Goal: Information Seeking & Learning: Learn about a topic

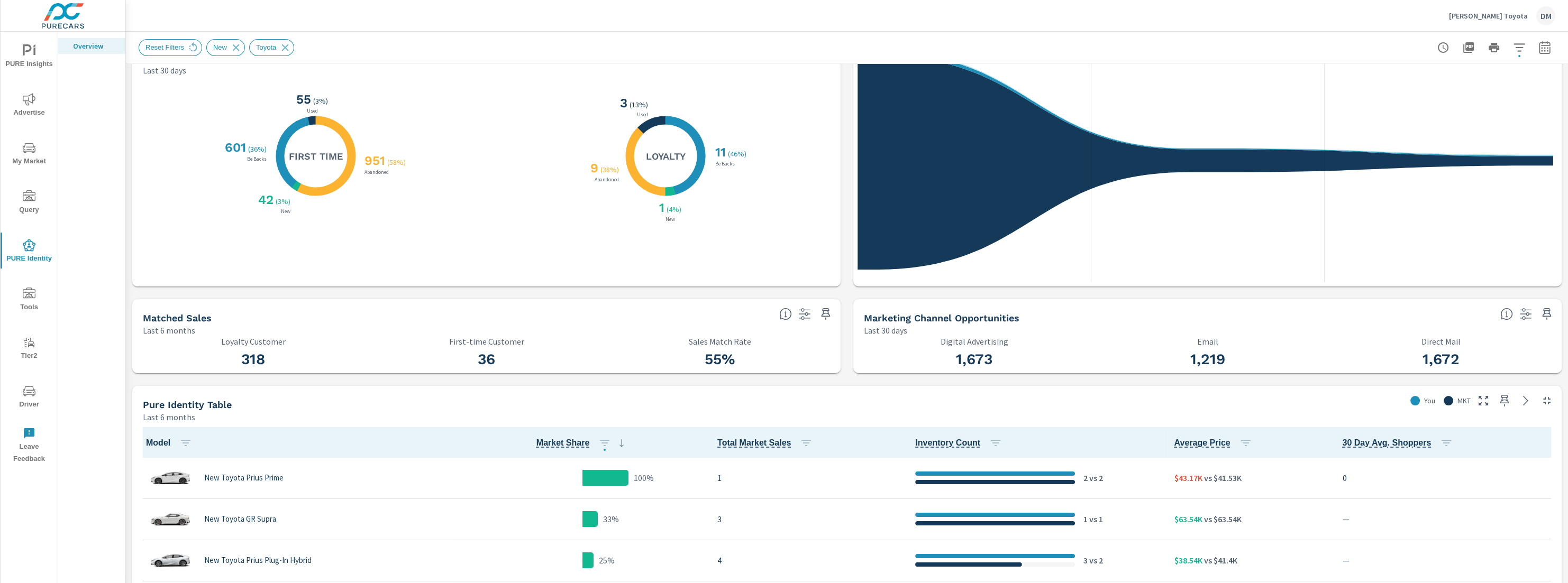
scroll to position [352, 0]
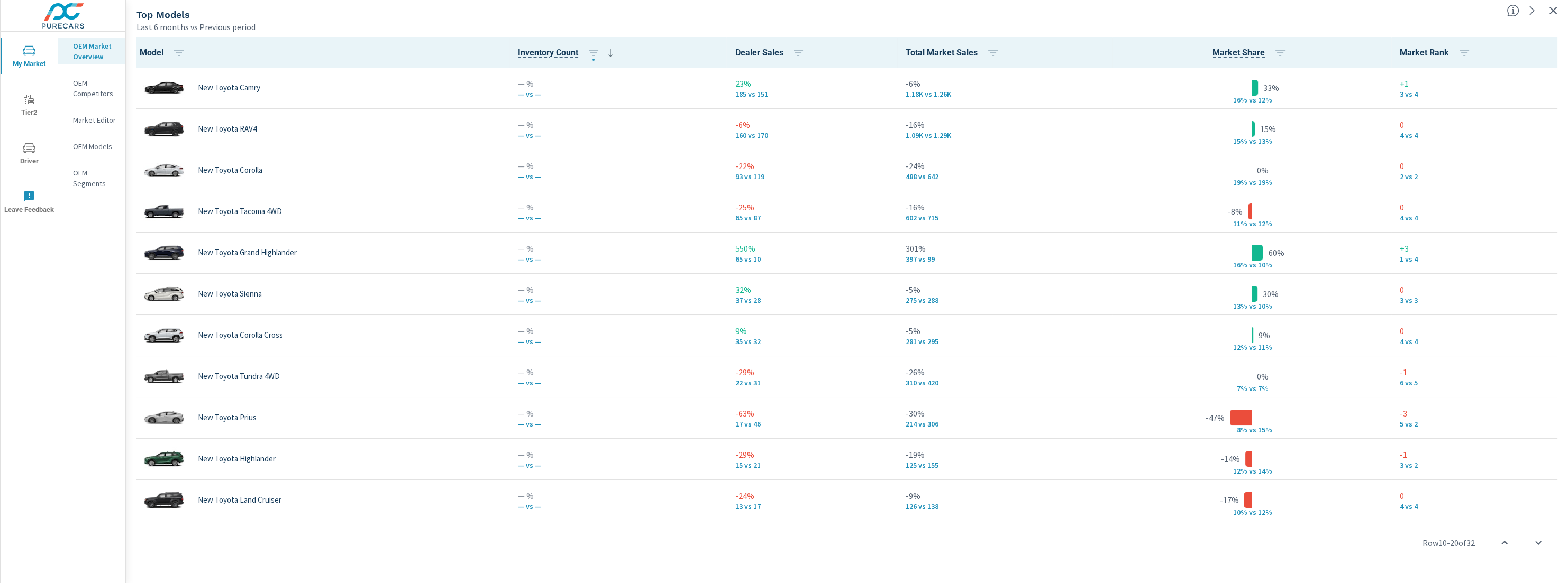
scroll to position [367, 0]
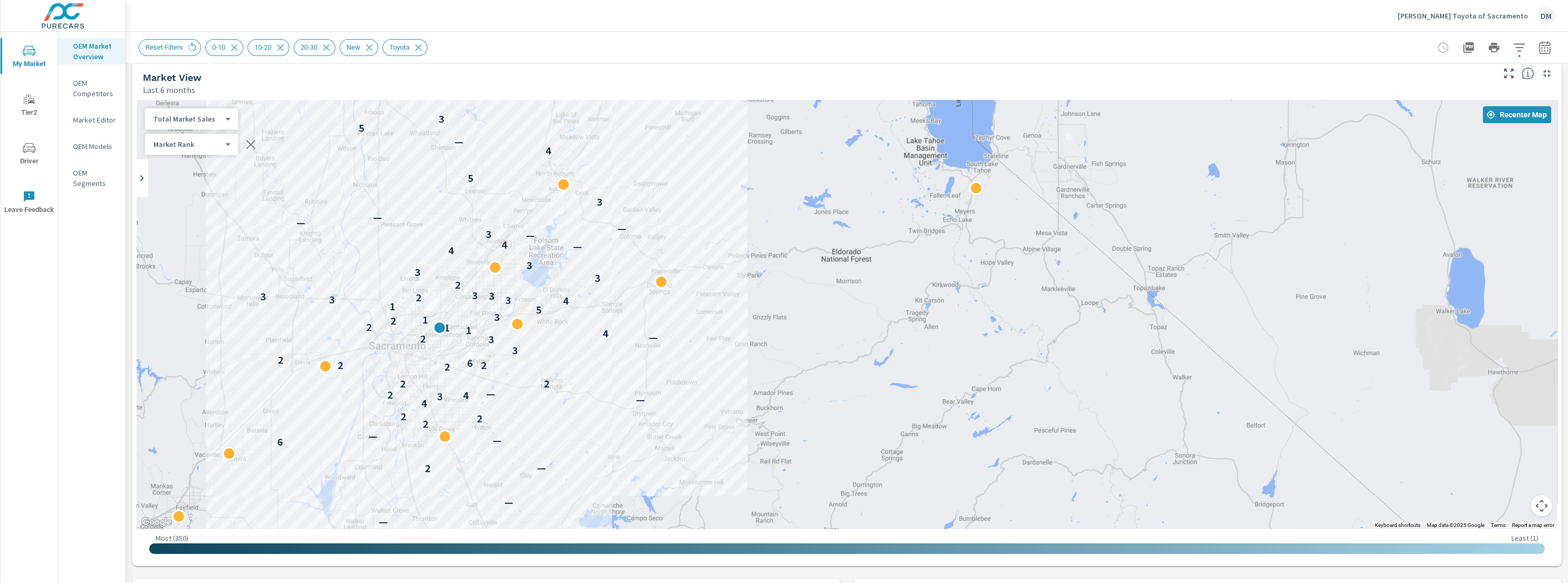
scroll to position [9, 0]
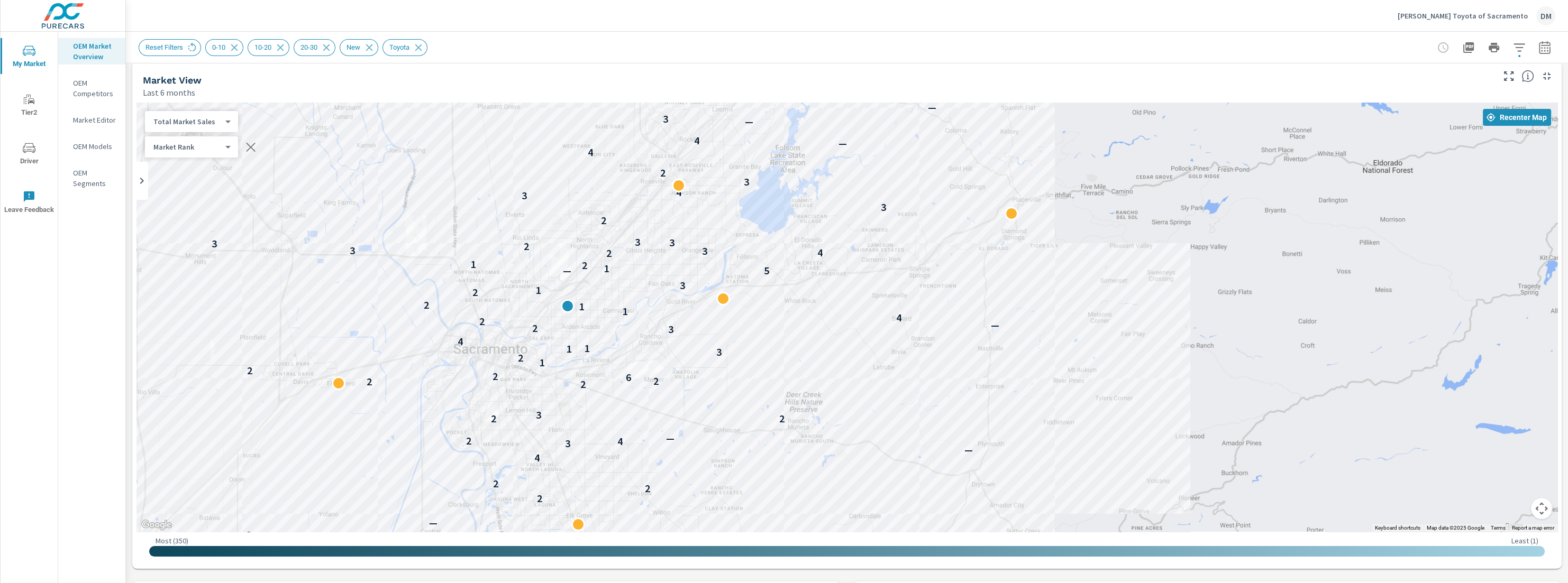
drag, startPoint x: 869, startPoint y: 327, endPoint x: 1166, endPoint y: 291, distance: 299.2
click at [1166, 291] on div "— — 2 — 6 — — 2 2 2 4 — 3 4 2 — 2 2 3 2 2 2 6 2 2 1 2 3 1 1 4 3 2 — 2 4 1 1 2 2…" at bounding box center [847, 317] width 1421 height 429
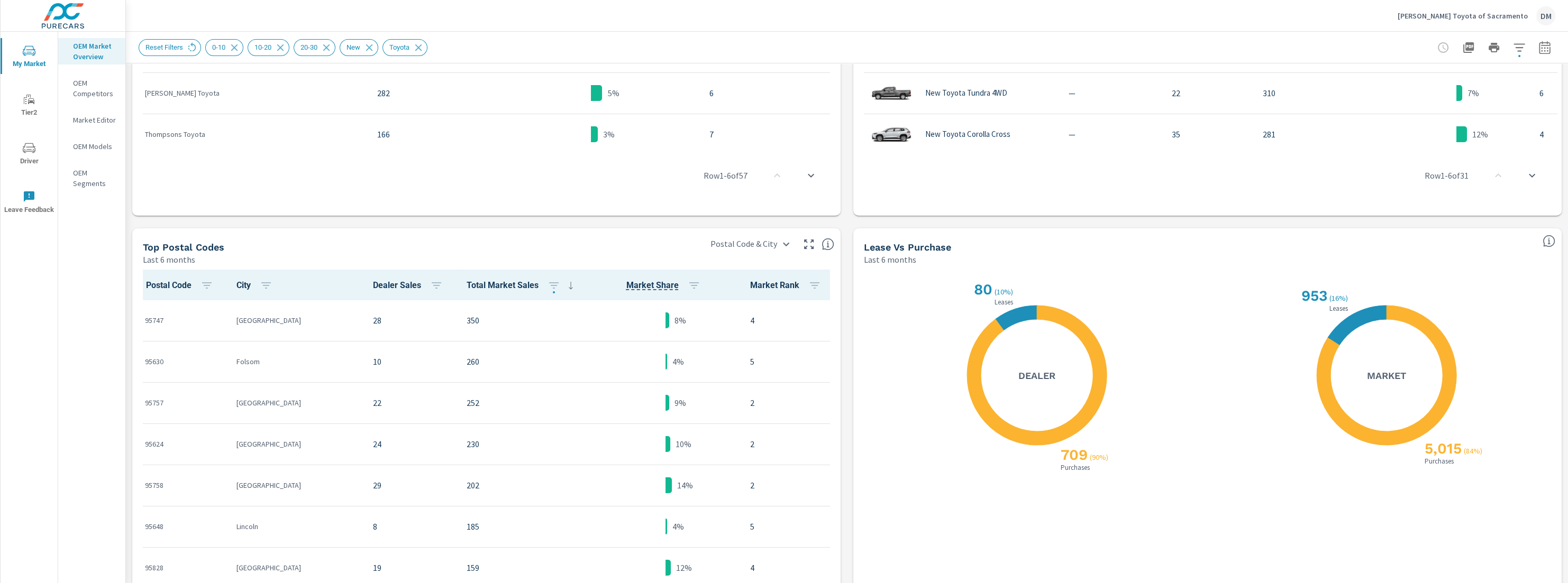
scroll to position [797, 0]
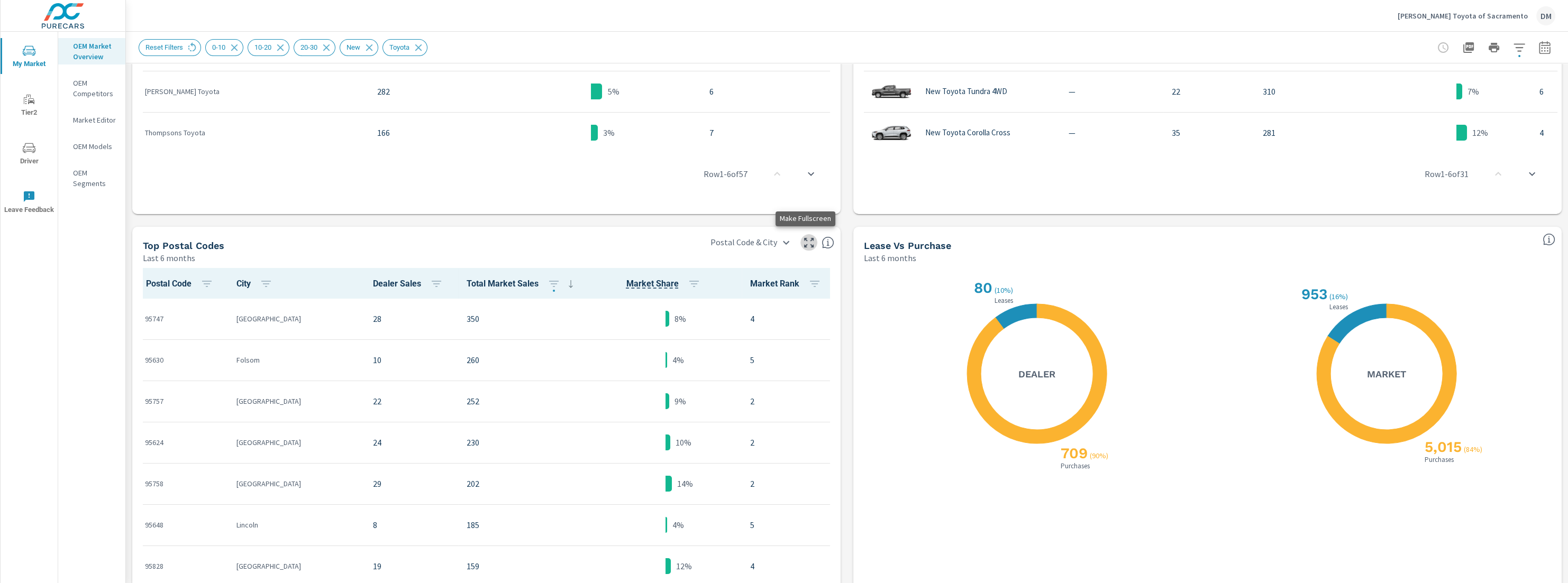
click at [804, 240] on icon "button" at bounding box center [808, 242] width 9 height 9
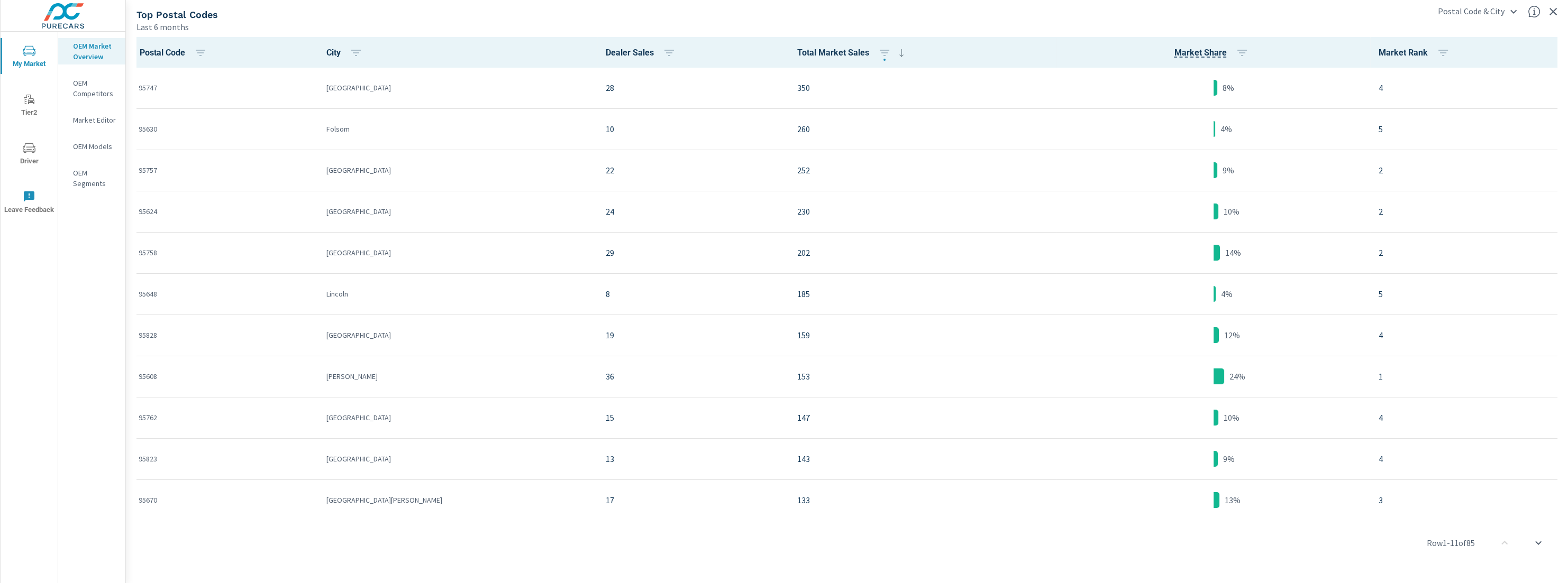
click at [1554, 9] on icon "button" at bounding box center [1553, 11] width 13 height 13
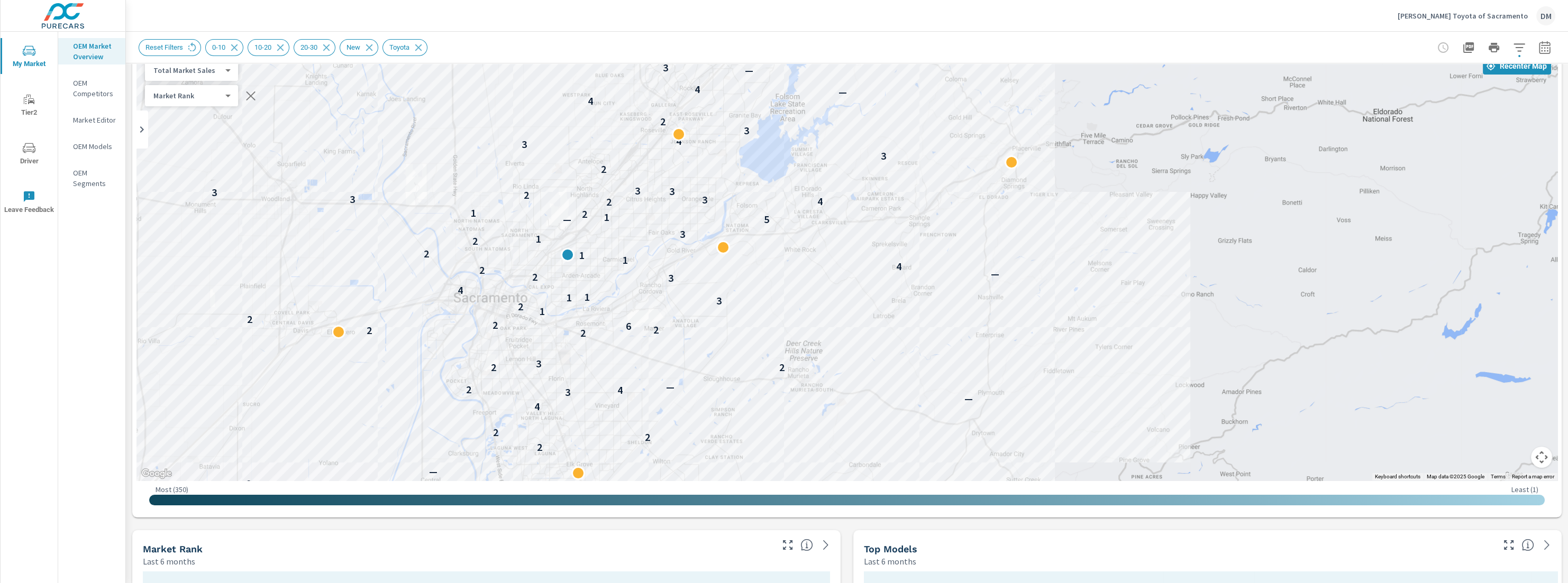
scroll to position [61, 0]
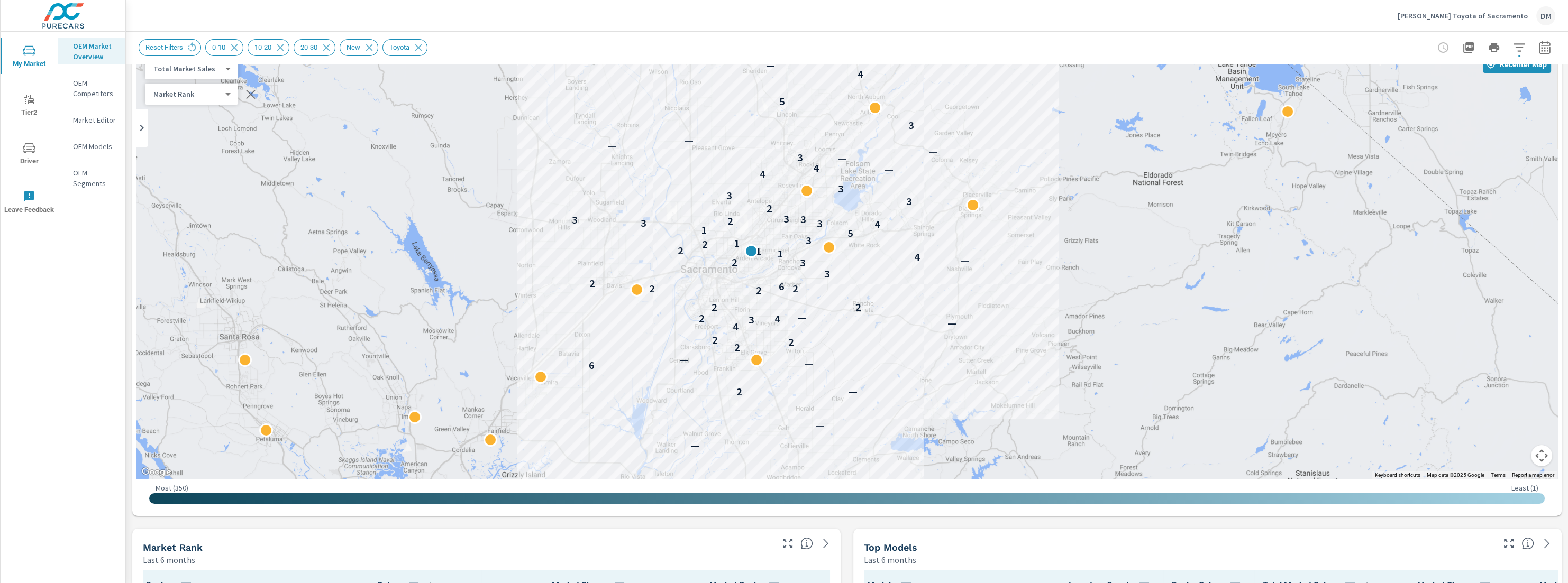
drag, startPoint x: 1336, startPoint y: 181, endPoint x: 1065, endPoint y: 215, distance: 273.1
click at [1065, 215] on div "— — 2 — 6 — — 2 2 2 4 — 3 4 2 — 2 2 2 2 2 6 2 3 3 2 — 4 1 1 2 2 1 3 5 1 4 3 3 2…" at bounding box center [847, 264] width 1421 height 429
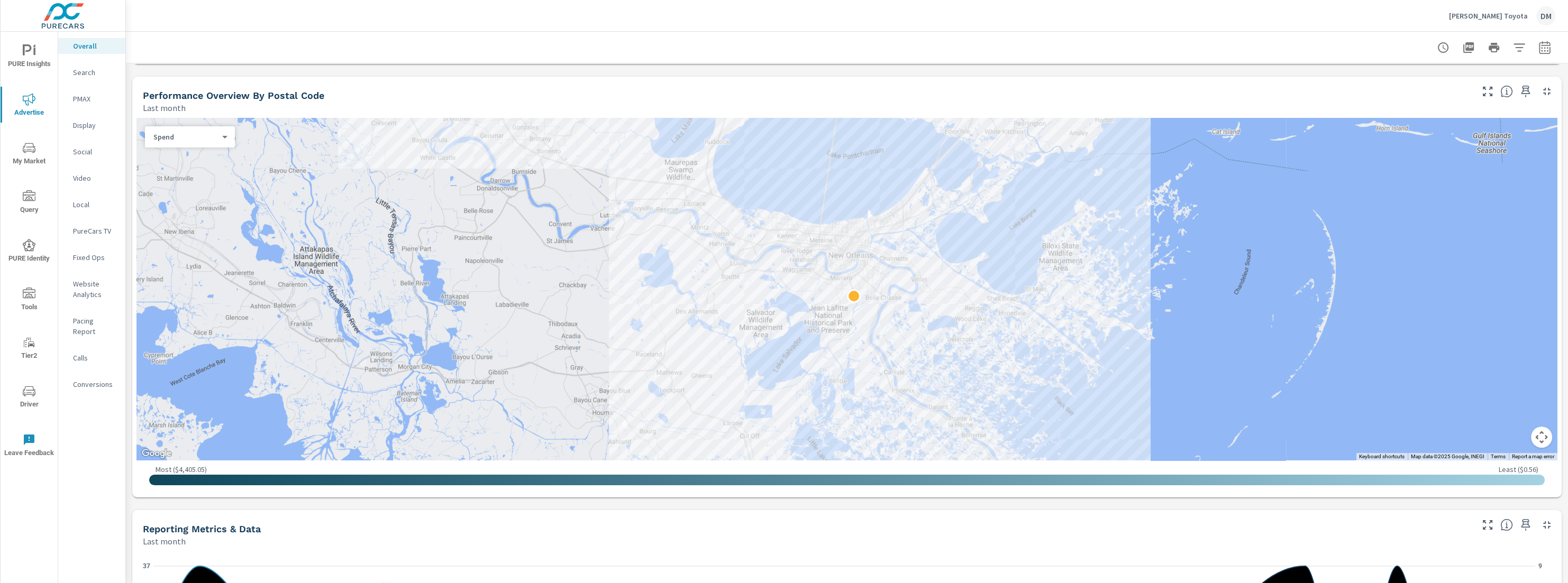
scroll to position [345, 0]
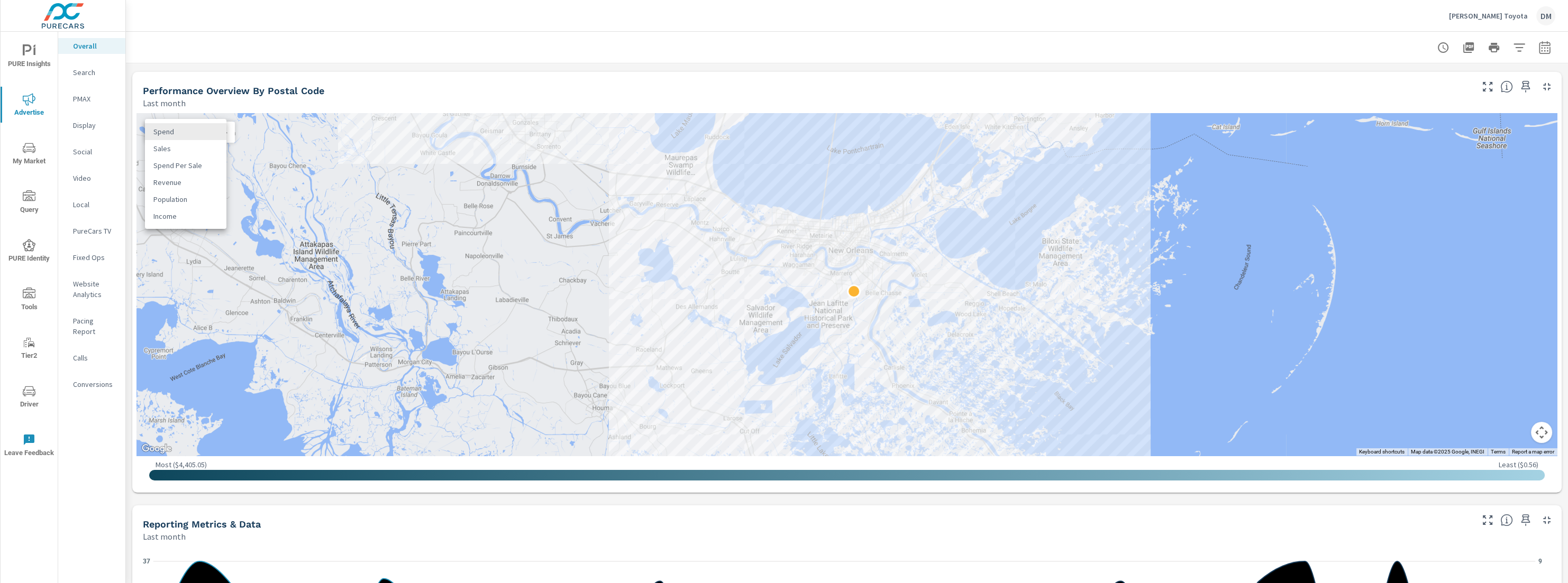
click at [218, 134] on body "PURE Insights Advertise My Market Query PURE Identity Tools Tier2 Driver Leave …" at bounding box center [784, 292] width 1568 height 583
click at [191, 150] on li "Sales" at bounding box center [186, 149] width 82 height 17
click at [203, 134] on body "PURE Insights Advertise My Market Query PURE Identity Tools Tier2 Driver Leave …" at bounding box center [784, 292] width 1568 height 583
click at [197, 149] on li "Spend Per Sale" at bounding box center [186, 149] width 82 height 17
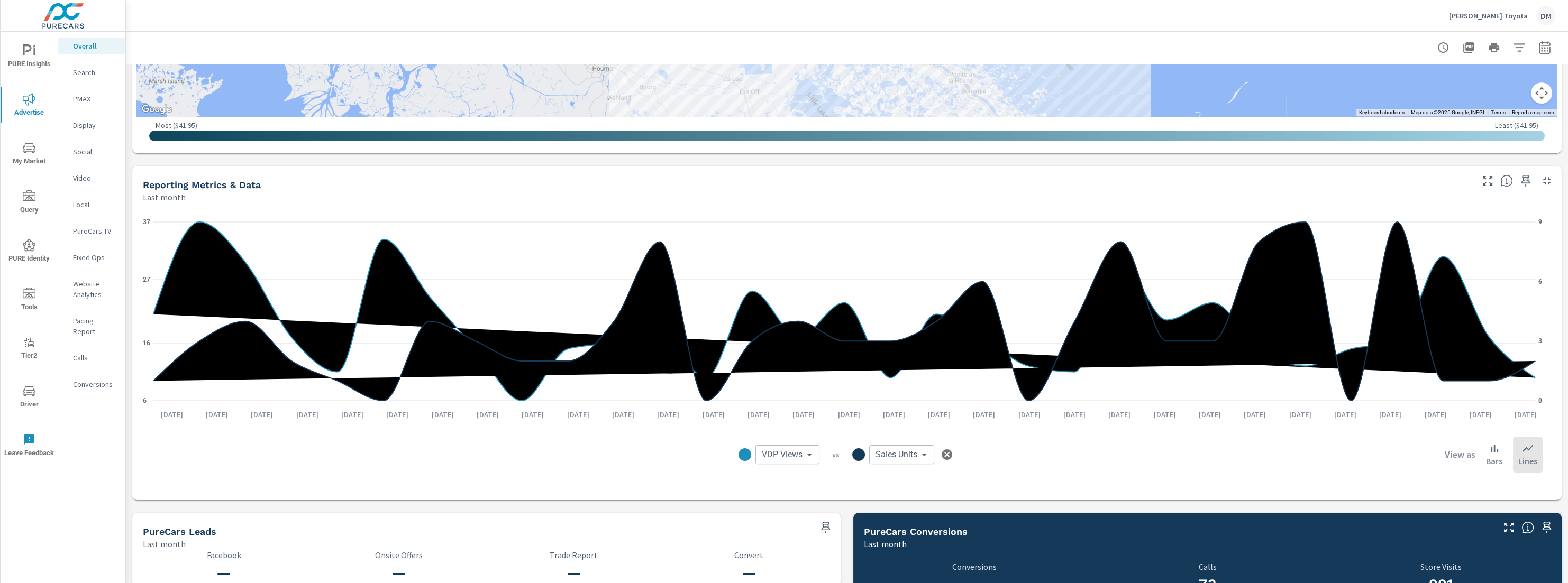
scroll to position [680, 0]
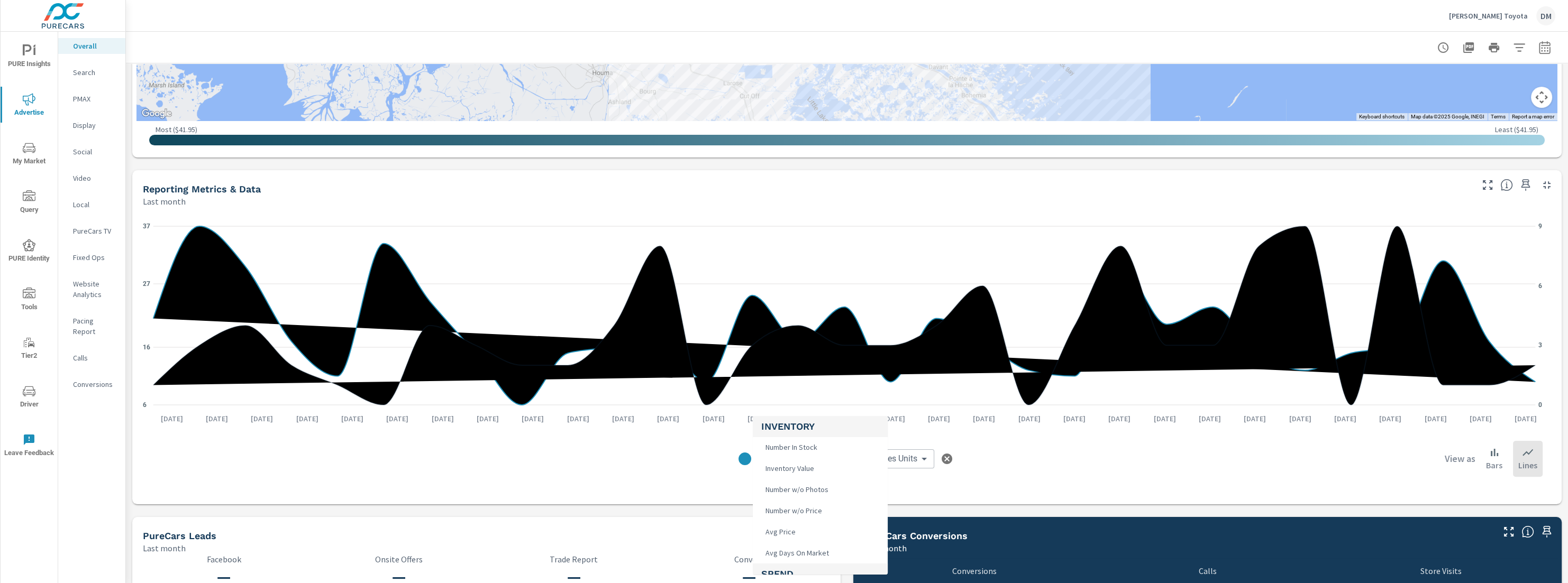
click at [802, 455] on body "PURE Insights Advertise My Market Query PURE Identity Tools Tier2 Driver Leave …" at bounding box center [784, 292] width 1568 height 583
click at [995, 495] on div at bounding box center [784, 292] width 1568 height 583
click at [801, 459] on body "PURE Insights Advertise My Market Query PURE Identity Tools Tier2 Driver Leave …" at bounding box center [784, 292] width 1568 height 583
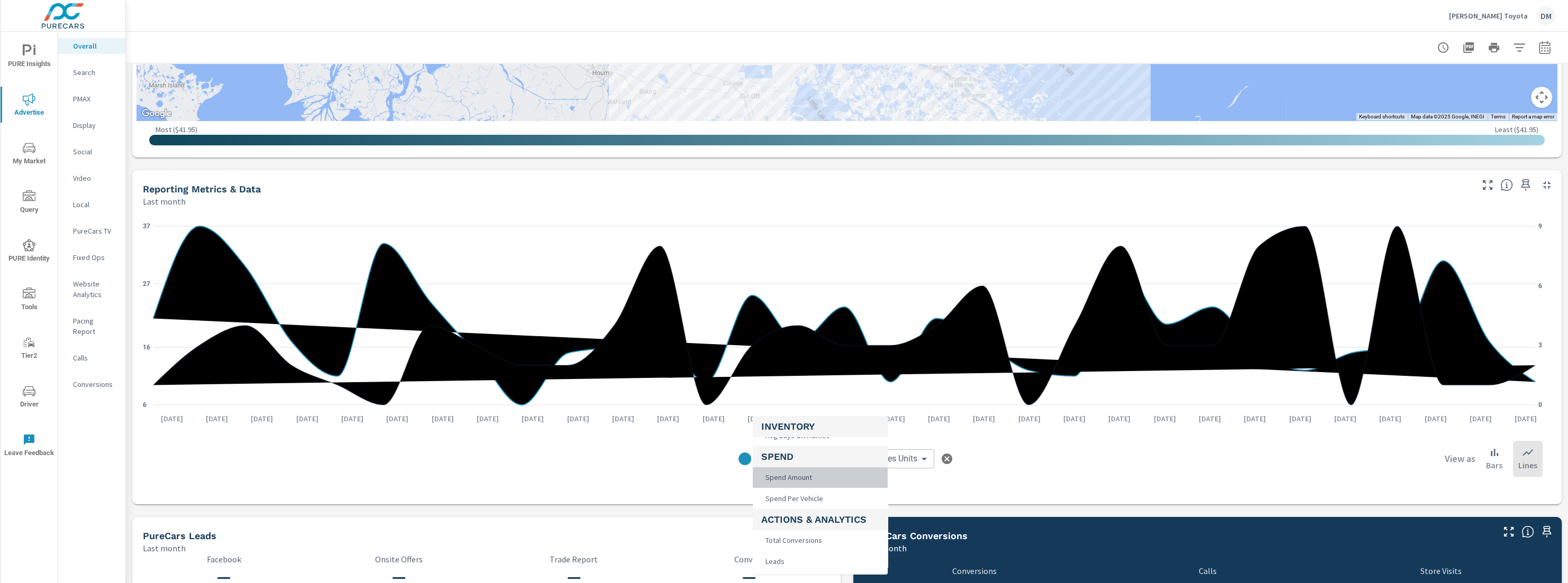
click at [804, 474] on span "Spend Amount" at bounding box center [788, 477] width 53 height 15
type input "Spend Amount"
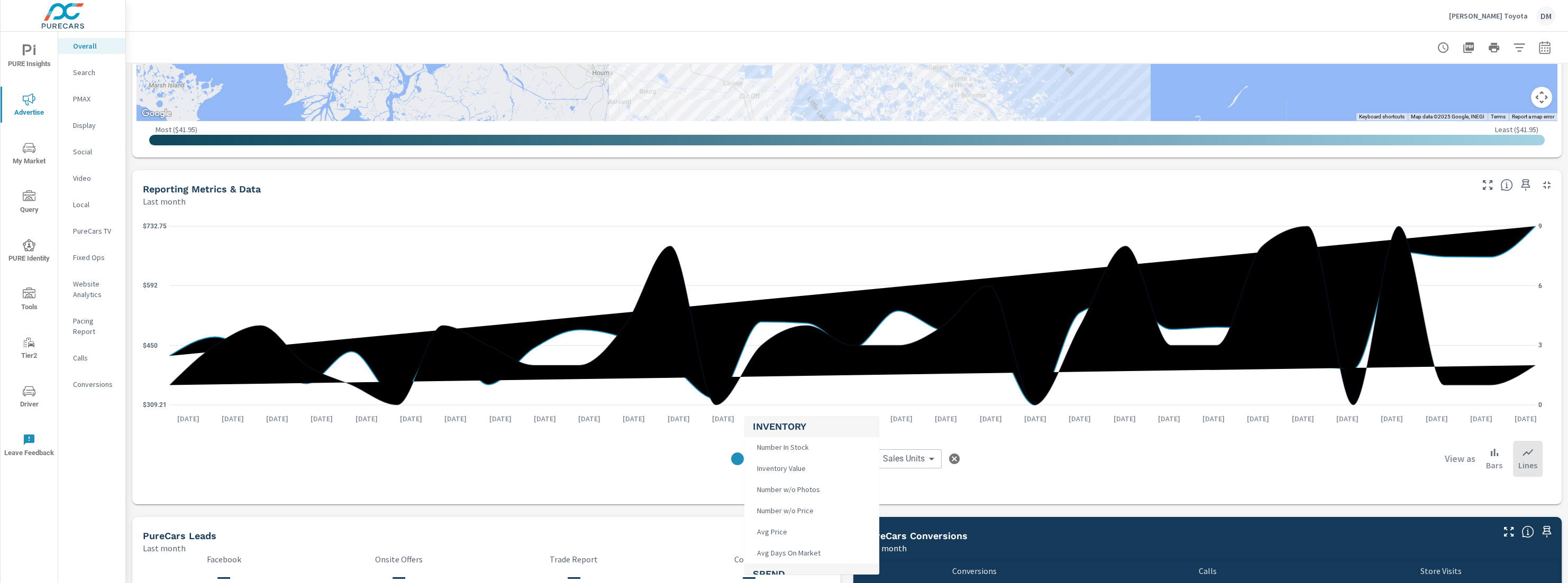
click at [798, 464] on body "PURE Insights Advertise My Market Query PURE Identity Tools Tier2 Driver Leave …" at bounding box center [784, 292] width 1568 height 583
click at [999, 474] on div at bounding box center [784, 292] width 1568 height 583
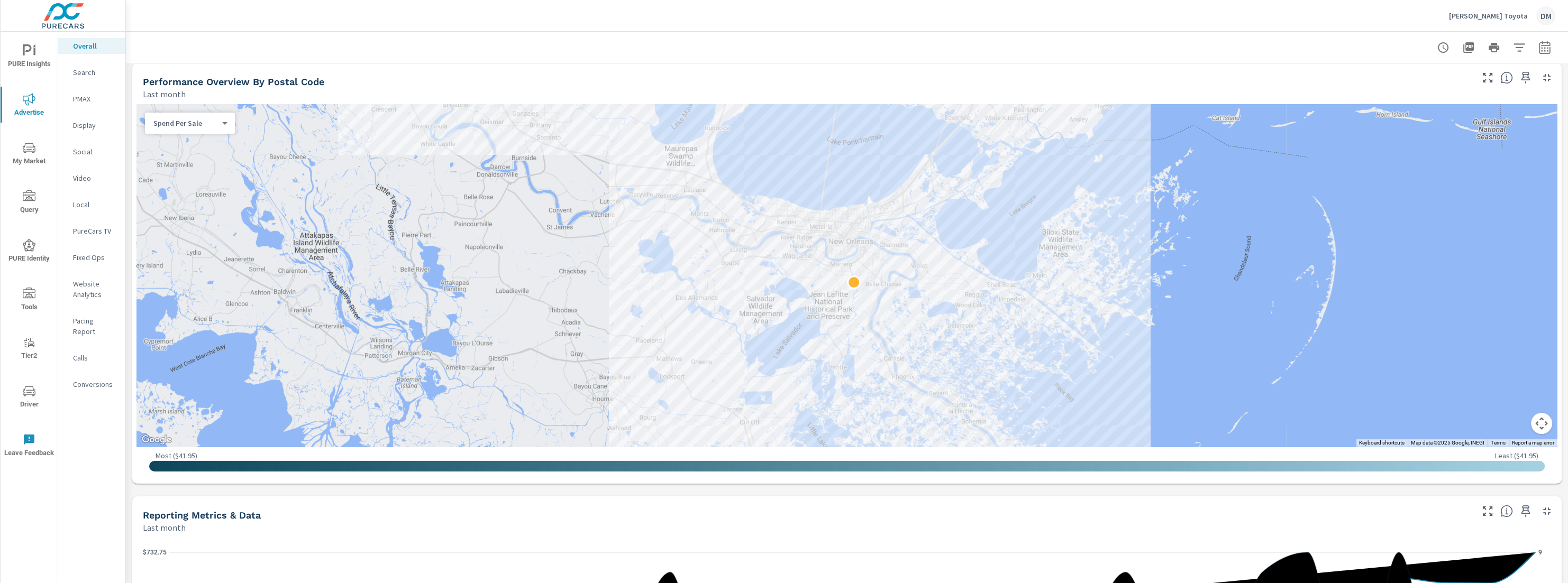
scroll to position [348, 0]
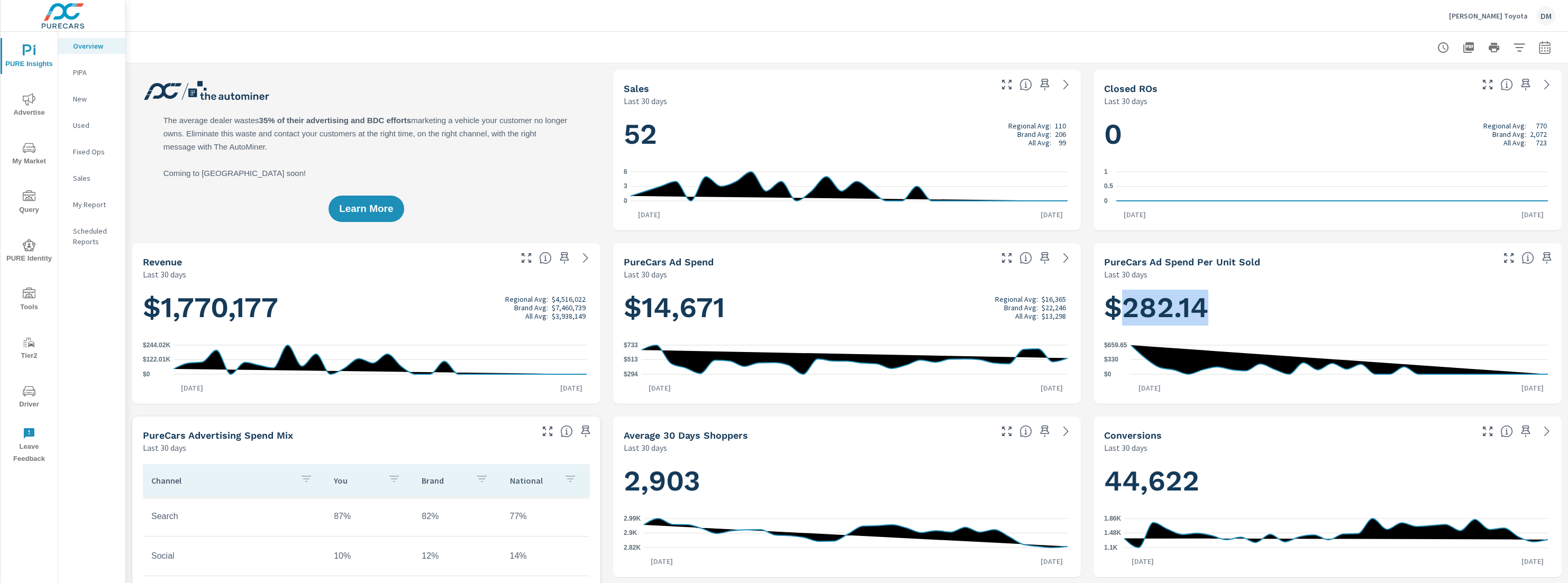
drag, startPoint x: 1121, startPoint y: 306, endPoint x: 1202, endPoint y: 309, distance: 81.1
click at [1202, 309] on h1 "$282.14" at bounding box center [1328, 307] width 447 height 36
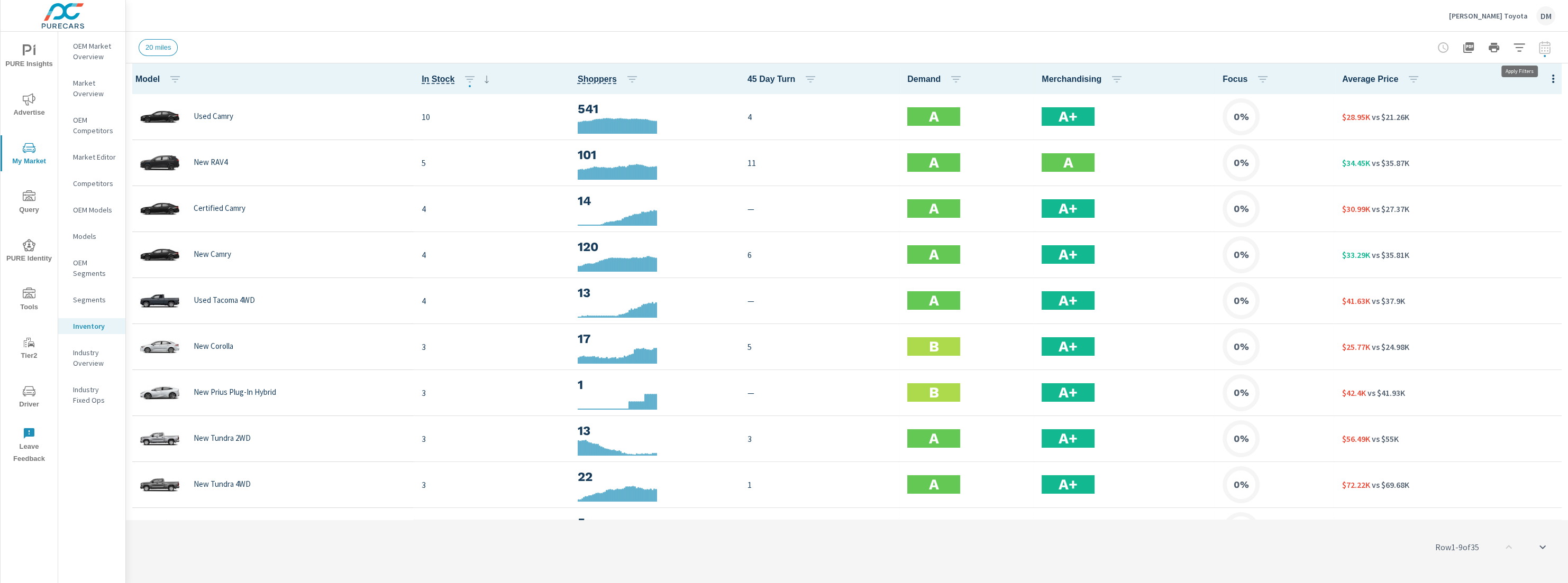
click at [1521, 47] on icon "button" at bounding box center [1519, 47] width 11 height 8
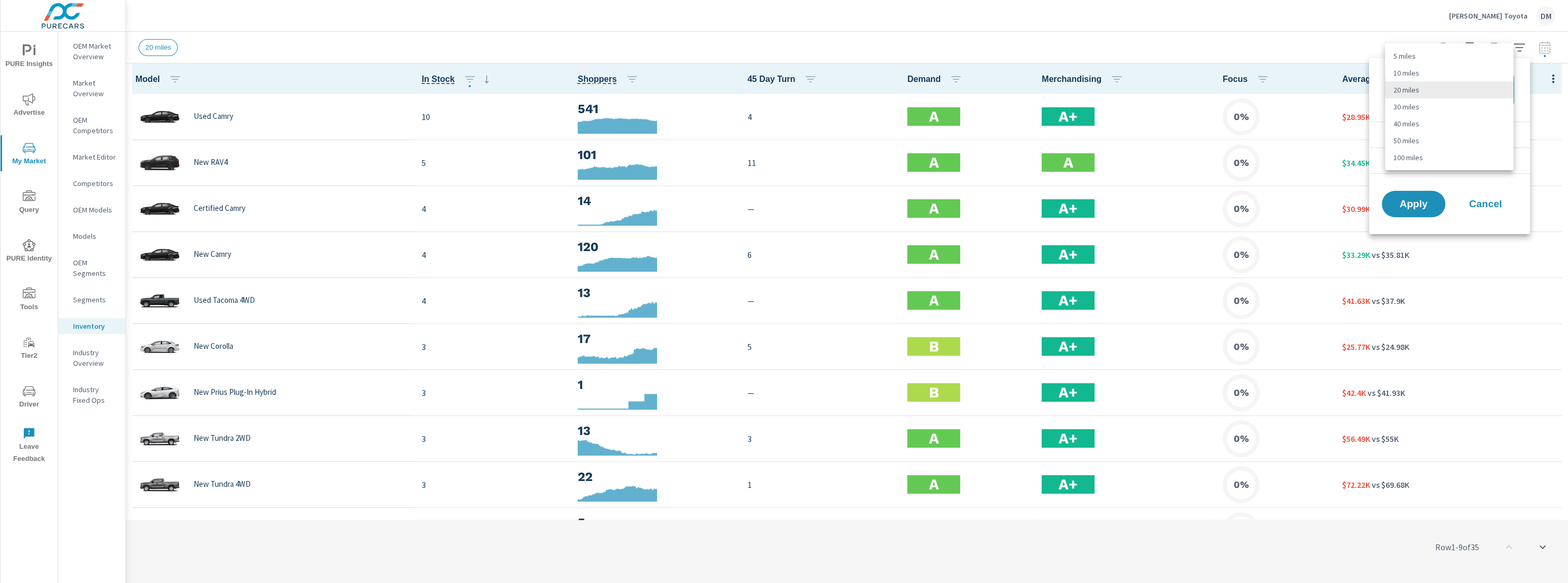
click at [1429, 93] on body "PURE Insights Advertise My Market Query PURE Identity Tools Tier2 Driver Leave …" at bounding box center [784, 292] width 1568 height 583
click at [1399, 27] on div at bounding box center [784, 292] width 1568 height 583
click at [1490, 205] on span "Cancel" at bounding box center [1485, 203] width 42 height 9
